Goal: Task Accomplishment & Management: Complete application form

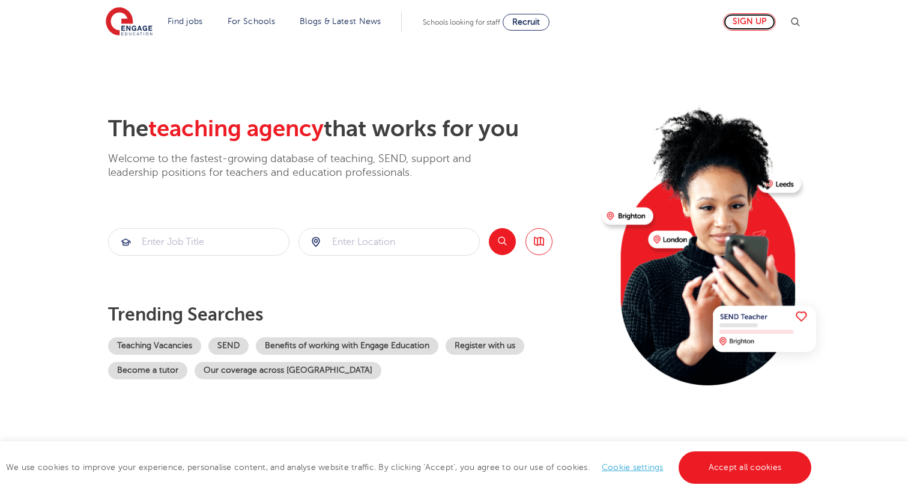
click at [741, 23] on link "Sign up" at bounding box center [749, 21] width 53 height 17
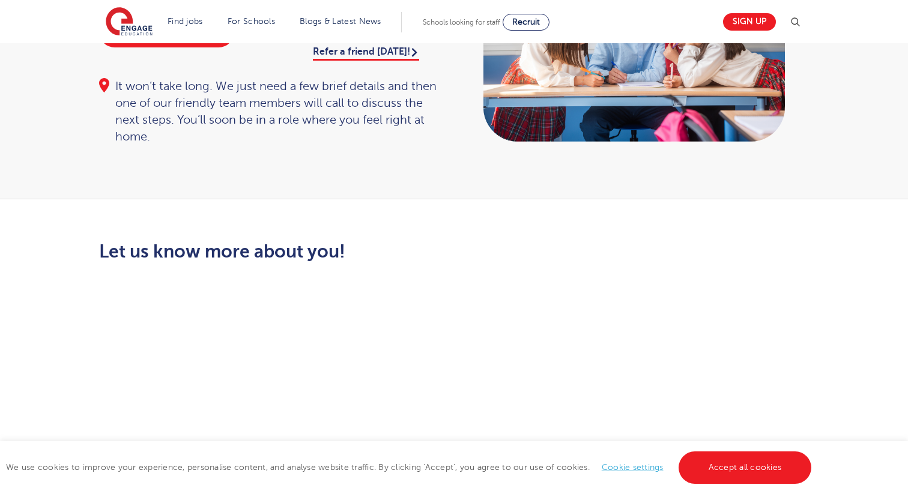
scroll to position [177, 0]
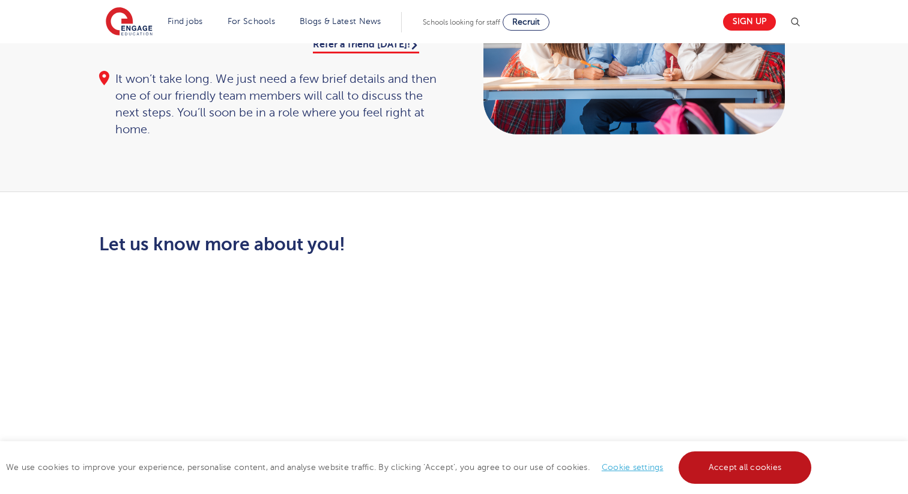
click at [720, 460] on link "Accept all cookies" at bounding box center [744, 467] width 133 height 32
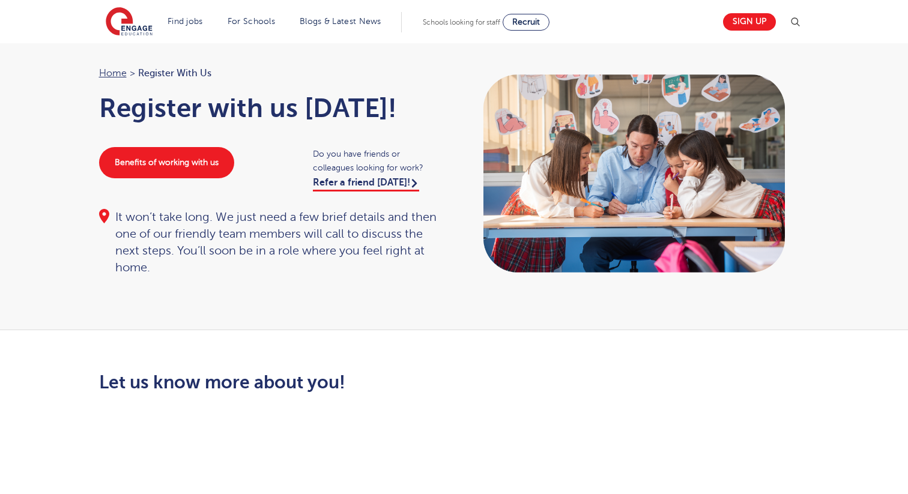
scroll to position [0, 0]
